Goal: Find contact information: Find contact information

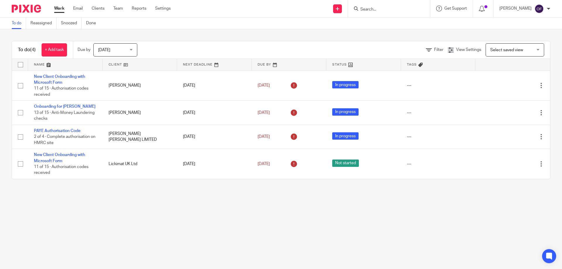
click at [380, 7] on input "Search" at bounding box center [386, 9] width 53 height 5
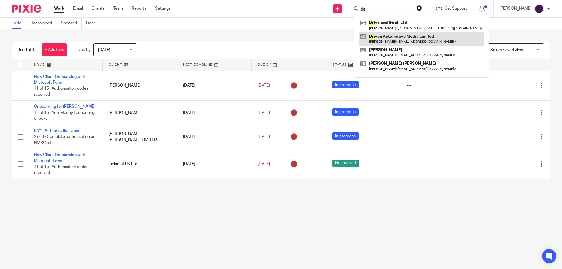
type input "dri"
click at [397, 39] on link at bounding box center [422, 38] width 126 height 13
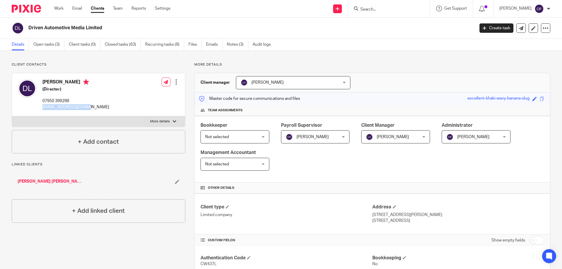
drag, startPoint x: 43, startPoint y: 106, endPoint x: 92, endPoint y: 109, distance: 49.6
click at [92, 109] on div "Davy Lewis (Director) 07950 399298 davylewis8@gmail.com Edit contact Create cli…" at bounding box center [98, 94] width 173 height 43
copy p "davylewis8@gmail.com"
click at [395, 8] on input "Search" at bounding box center [386, 9] width 53 height 5
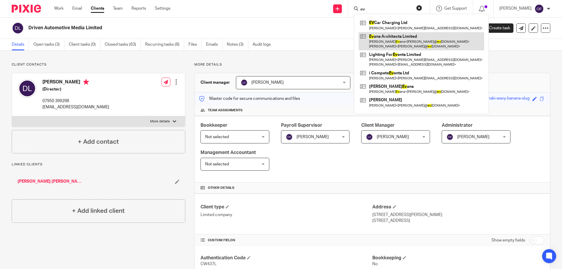
type input "ev"
click at [386, 32] on link at bounding box center [422, 41] width 126 height 18
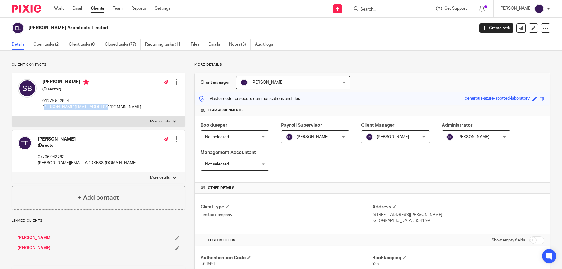
drag, startPoint x: 44, startPoint y: 107, endPoint x: 85, endPoint y: 108, distance: 40.7
click at [107, 109] on div "[PERSON_NAME] (Director) 01275 542944 [PERSON_NAME][EMAIL_ADDRESS][DOMAIN_NAME]…" at bounding box center [98, 94] width 173 height 43
drag, startPoint x: 85, startPoint y: 108, endPoint x: 82, endPoint y: 108, distance: 3.0
click at [85, 108] on p "[PERSON_NAME][EMAIL_ADDRESS][DOMAIN_NAME]" at bounding box center [91, 107] width 99 height 6
drag, startPoint x: 57, startPoint y: 106, endPoint x: 107, endPoint y: 103, distance: 50.2
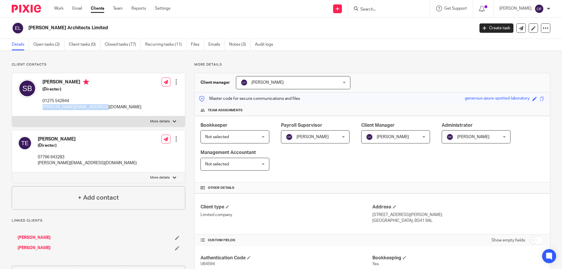
click at [109, 108] on div "[PERSON_NAME] (Director) 01275 542944 [PERSON_NAME][EMAIL_ADDRESS][DOMAIN_NAME]…" at bounding box center [98, 94] width 173 height 43
